Goal: Check status

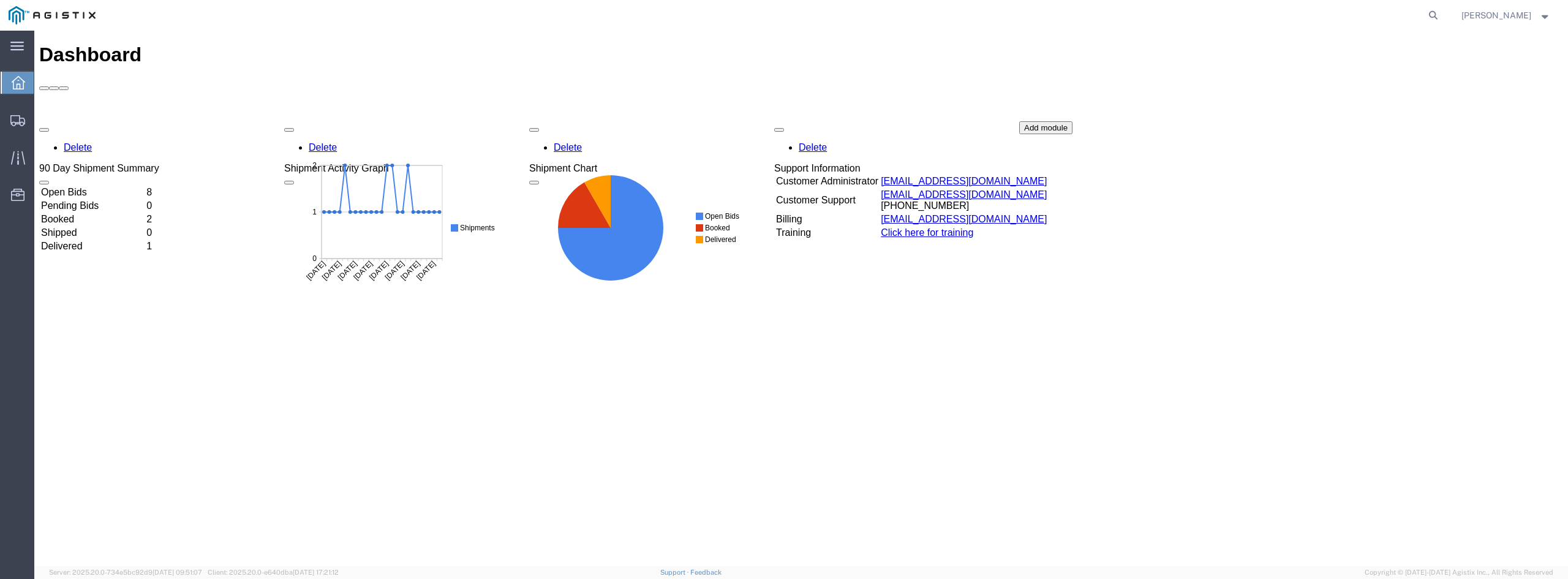
click at [130, 213] on td "Booked" at bounding box center [92, 219] width 104 height 12
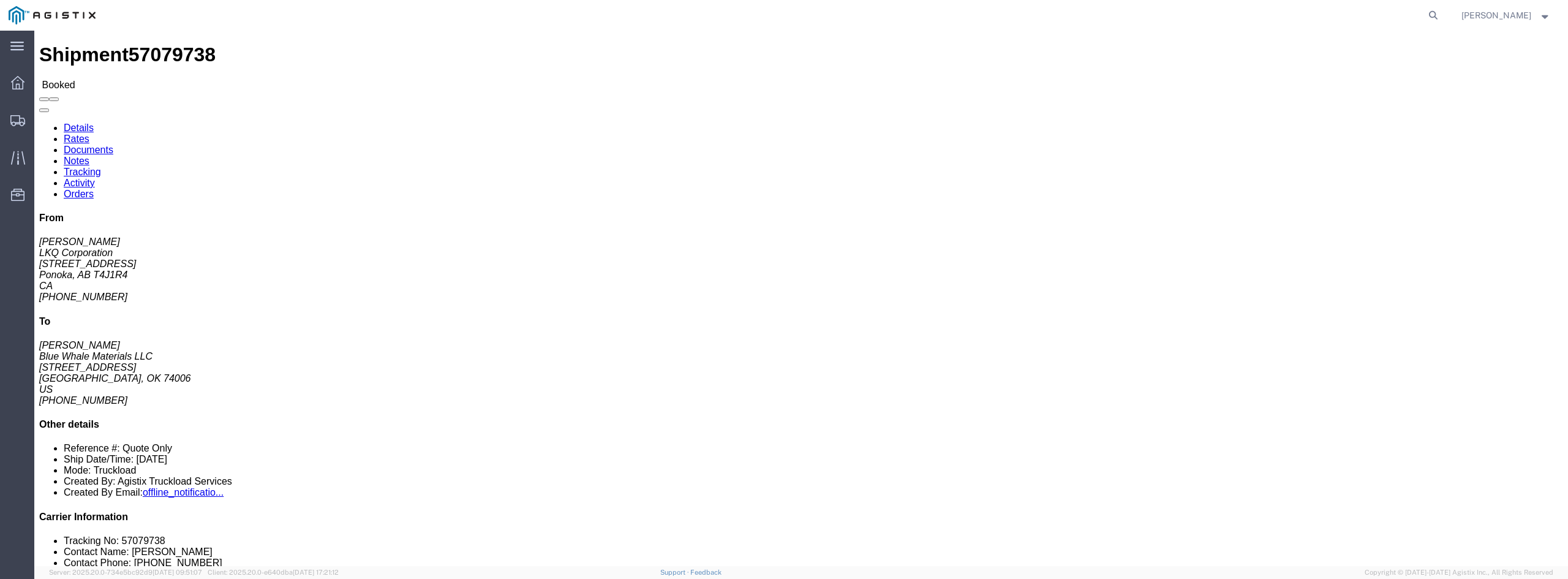
click link "Tracking"
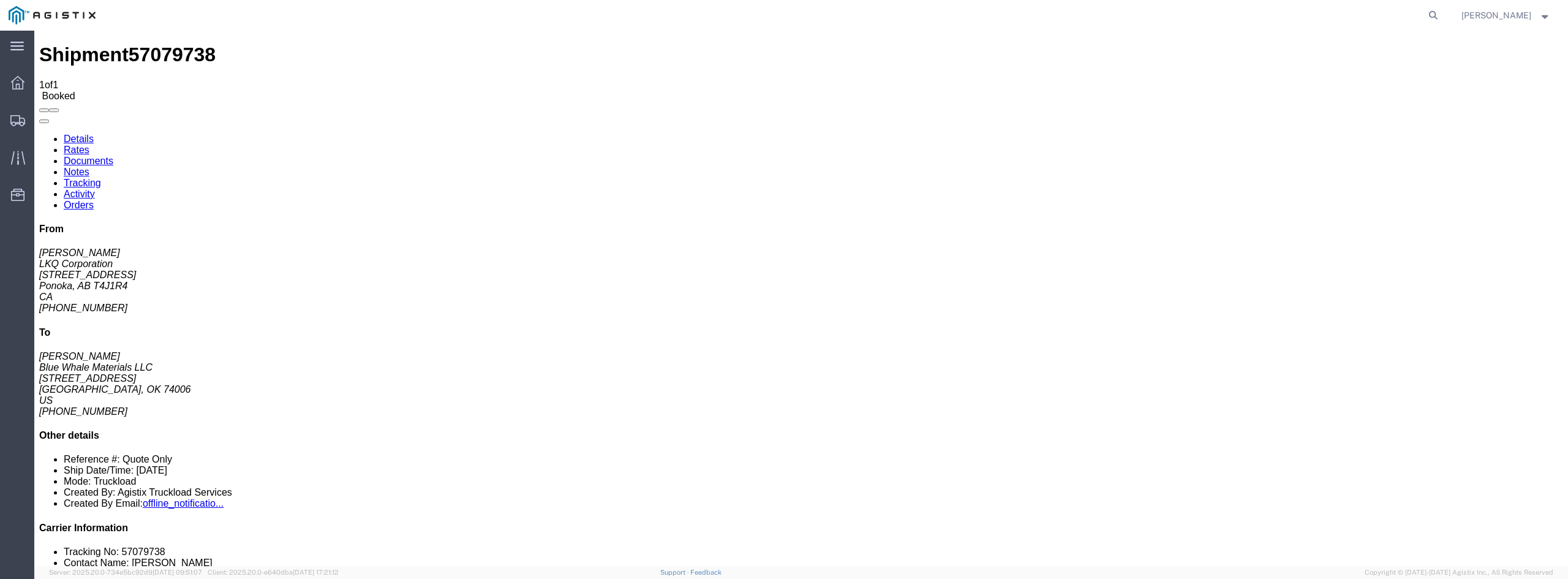
click at [80, 134] on link "Details" at bounding box center [79, 139] width 30 height 10
click link "Rates"
click at [70, 134] on link "Details" at bounding box center [79, 139] width 30 height 10
click at [13, 90] on div at bounding box center [18, 82] width 34 height 24
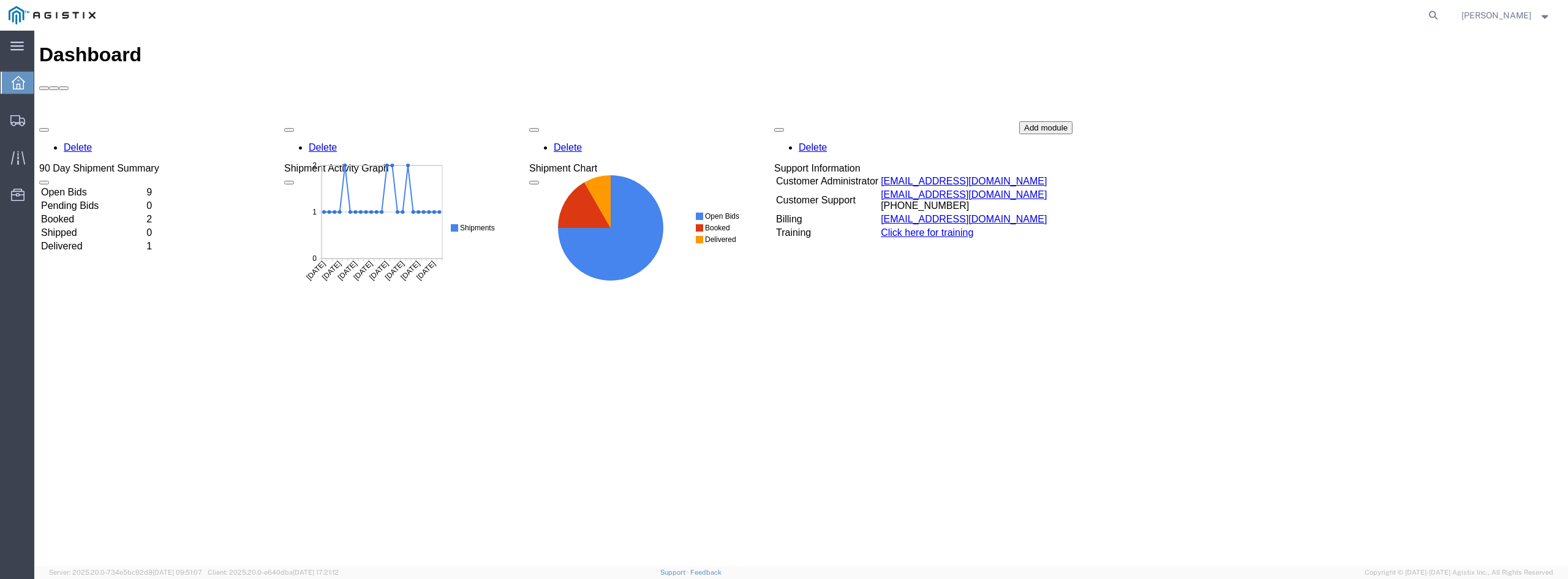
click at [145, 186] on td "Open Bids" at bounding box center [92, 192] width 104 height 12
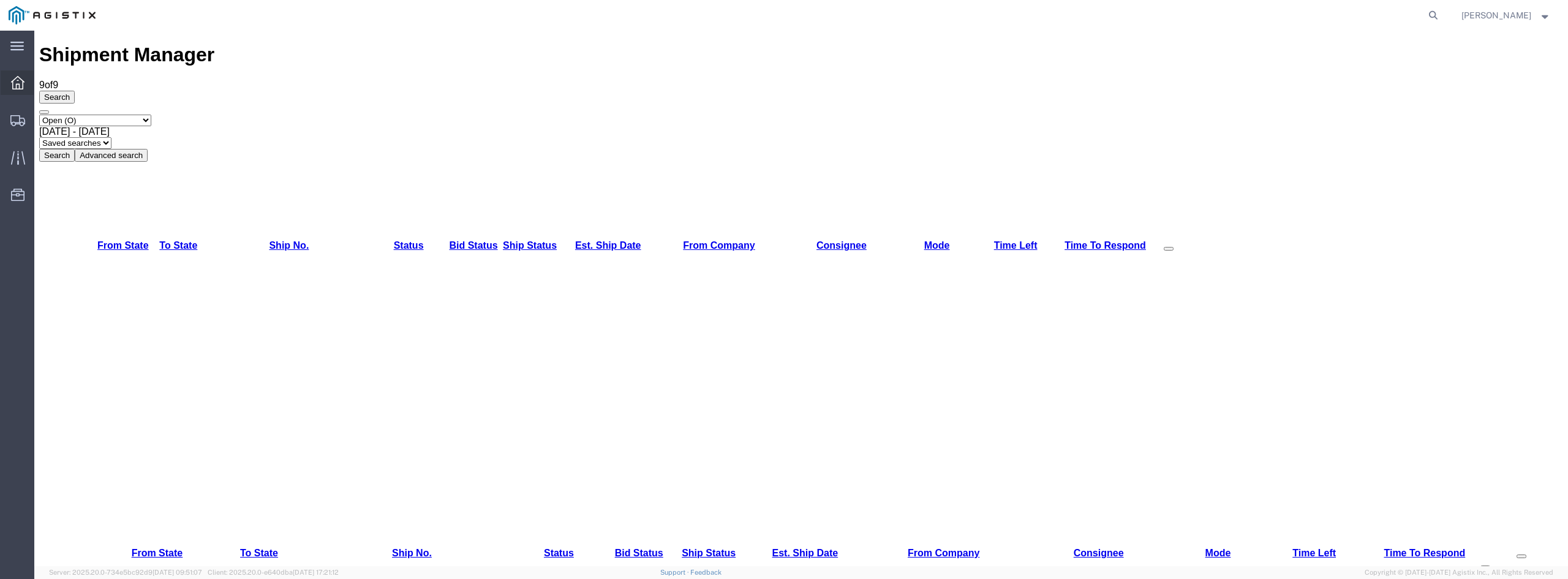
click at [19, 82] on icon at bounding box center [18, 83] width 14 height 14
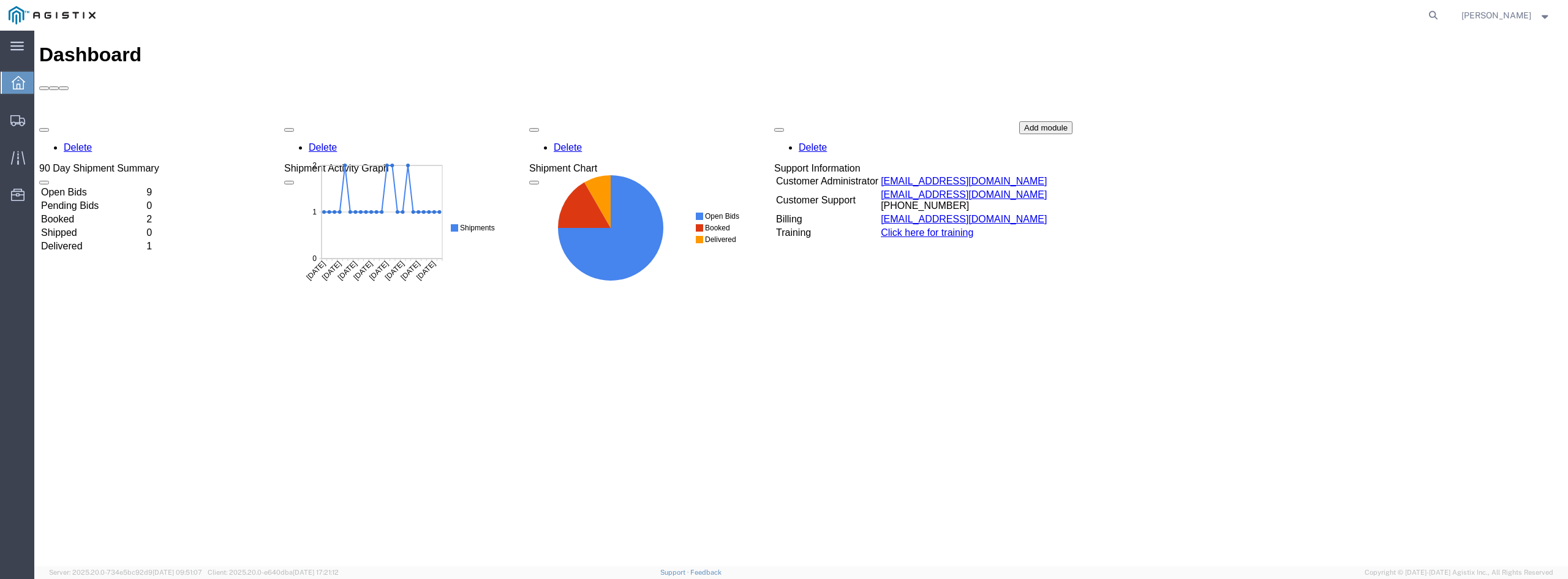
drag, startPoint x: 554, startPoint y: 549, endPoint x: 488, endPoint y: 459, distance: 111.6
click at [554, 549] on div "Dashboard Delete 90 Day Shipment Summary Open Bids 9 Pending Bids 0 Booked 2 Sh…" at bounding box center [801, 311] width 1524 height 536
